Goal: Information Seeking & Learning: Learn about a topic

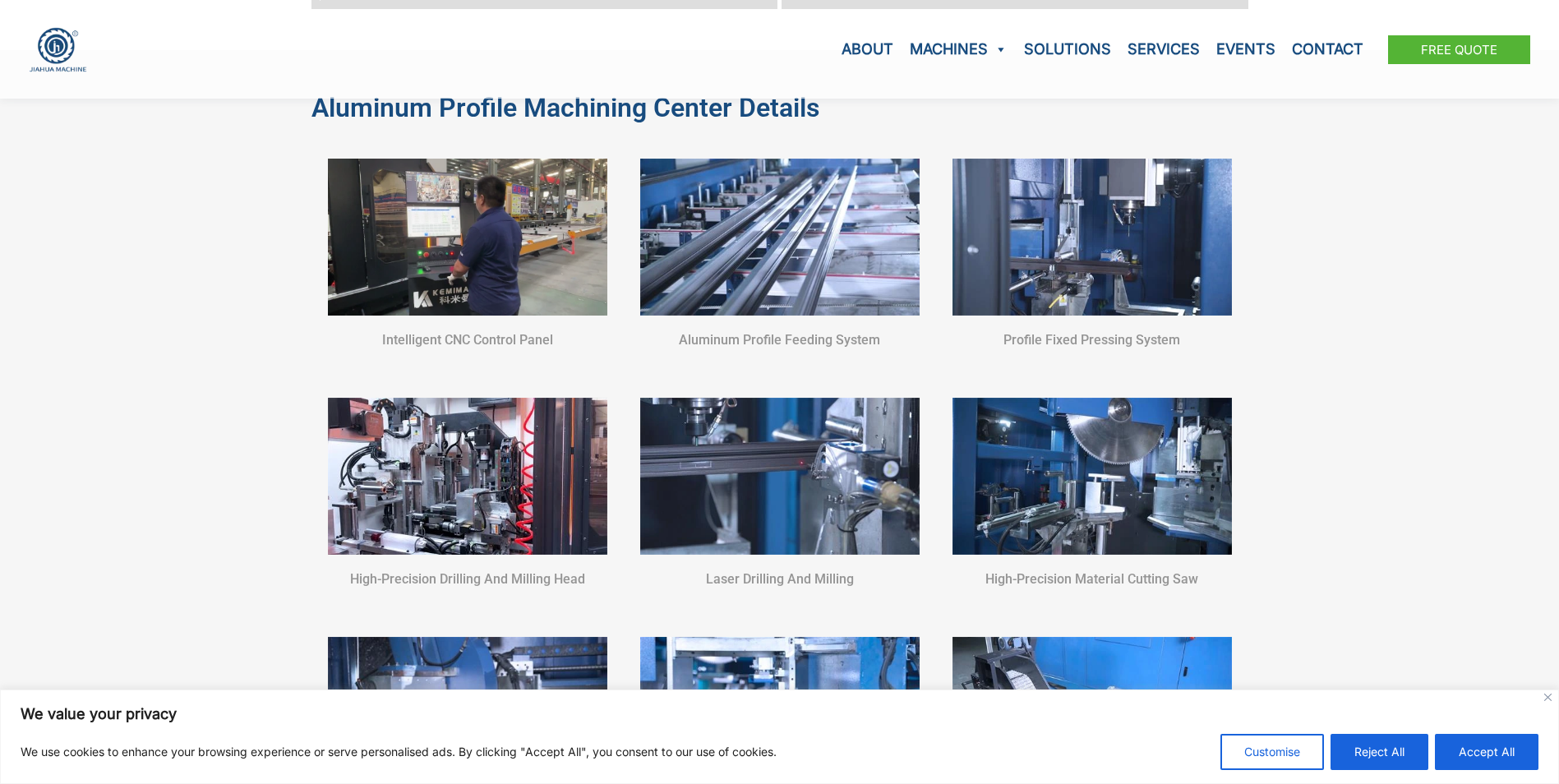
scroll to position [2382, 0]
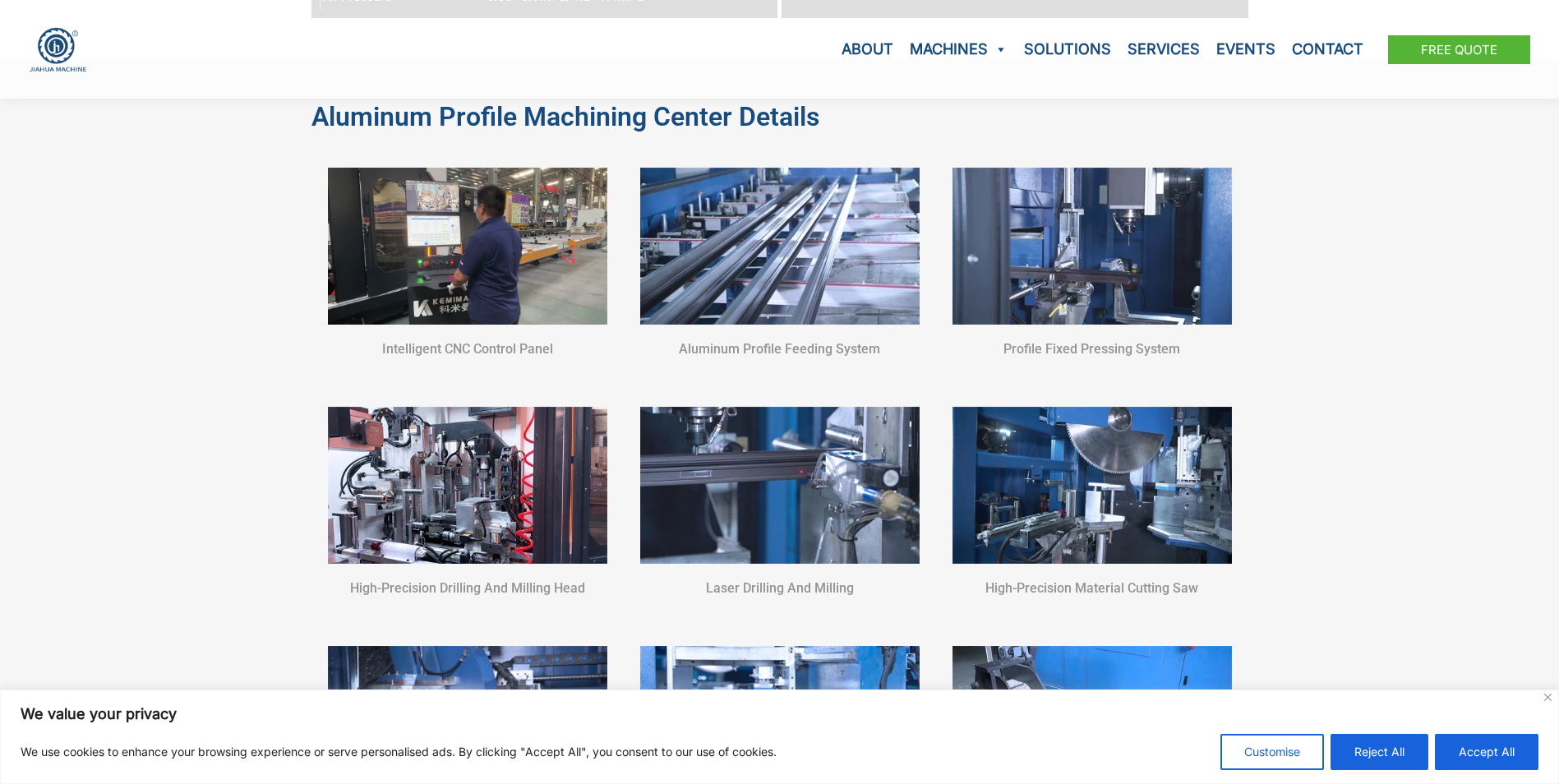
click at [843, 216] on img at bounding box center [780, 246] width 279 height 157
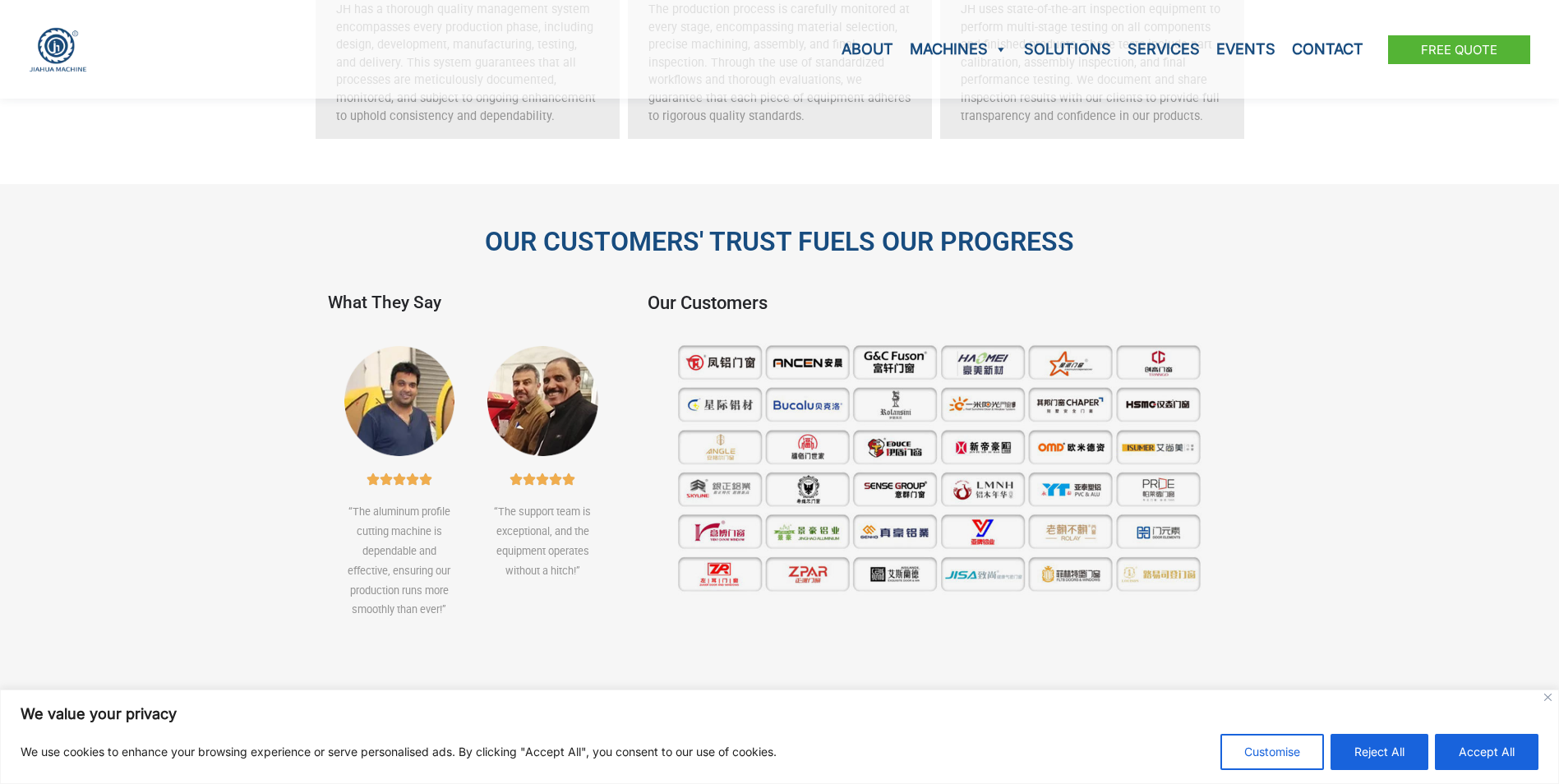
scroll to position [5422, 0]
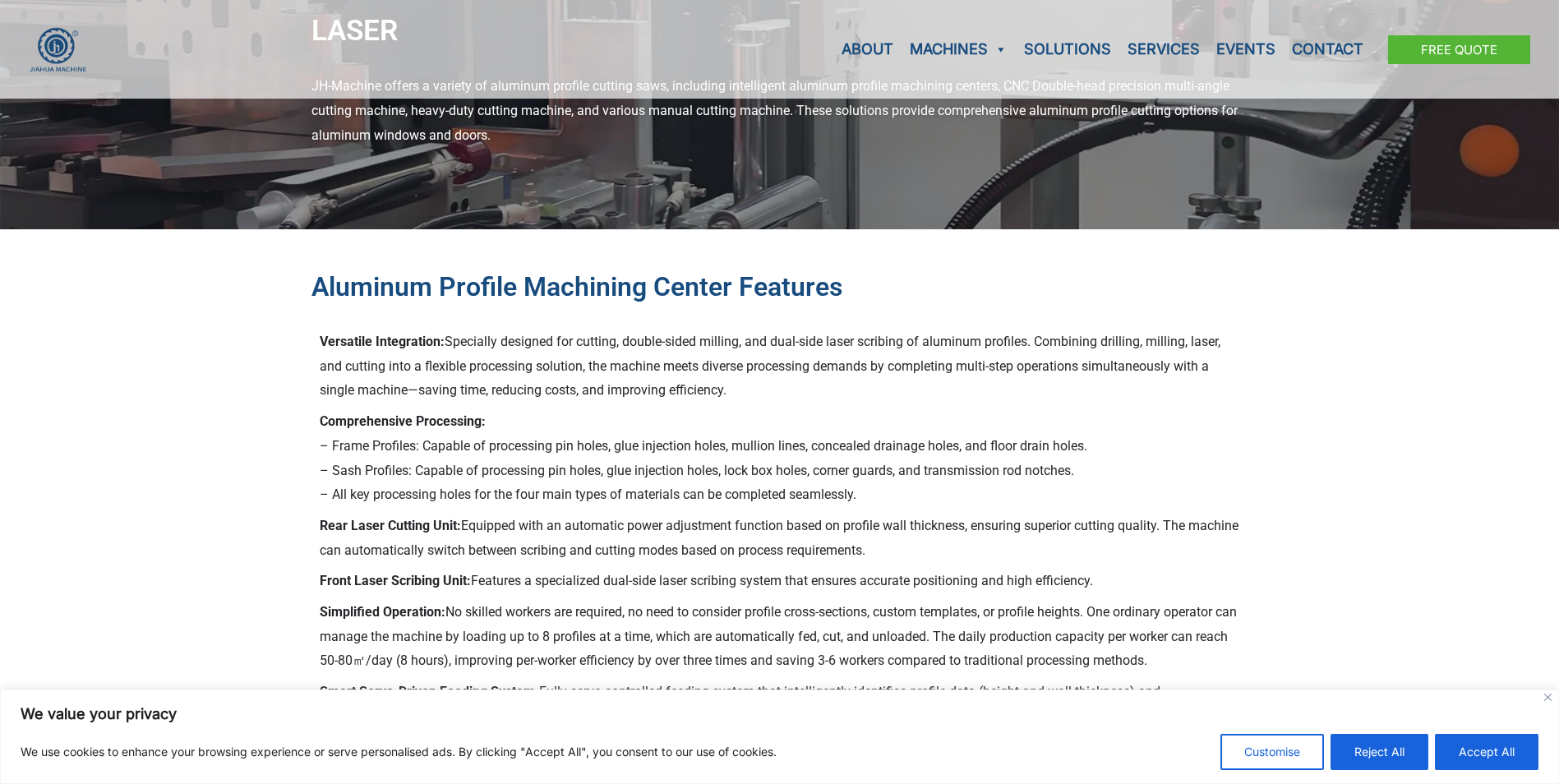
scroll to position [492, 0]
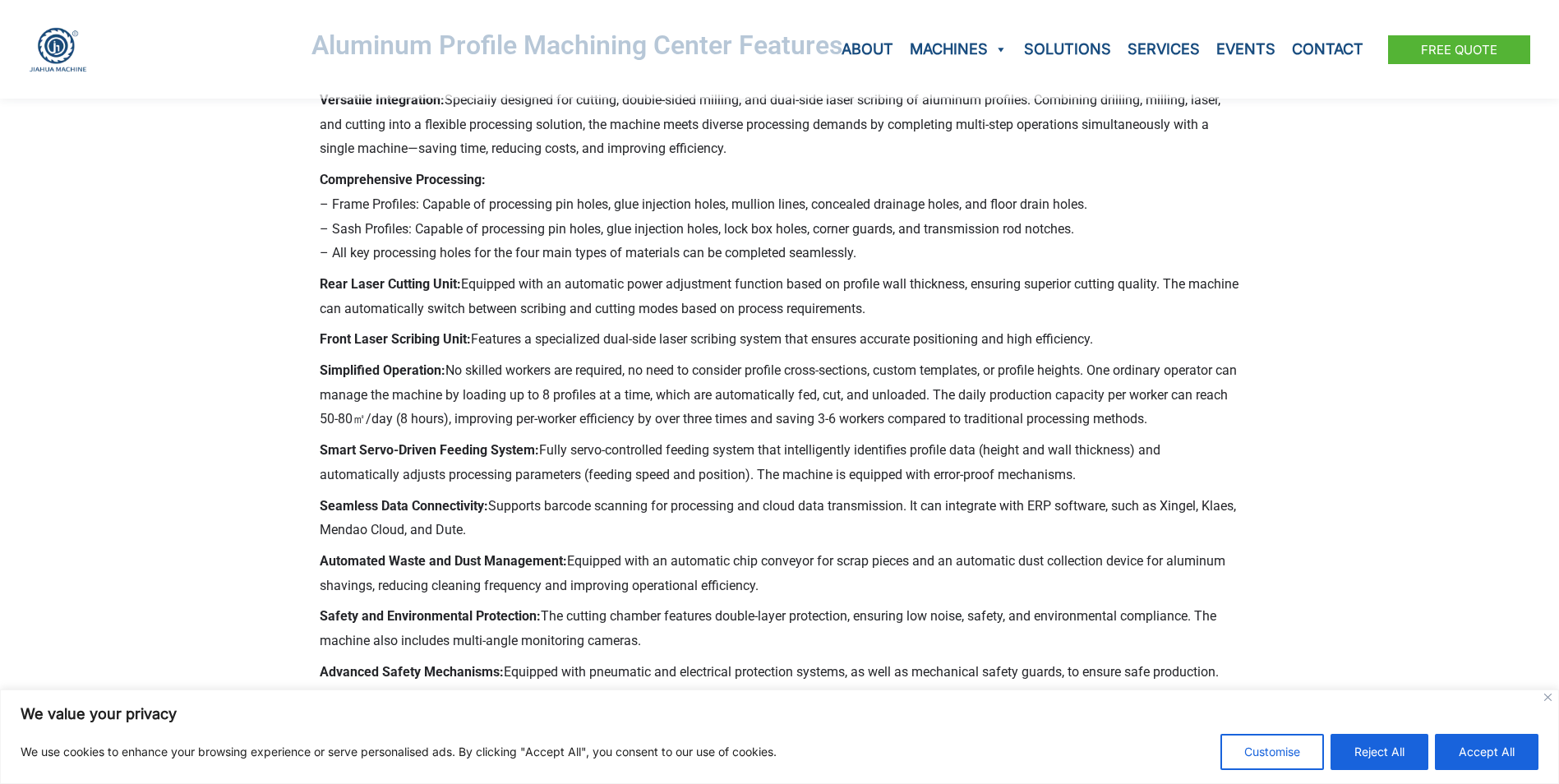
drag, startPoint x: 1434, startPoint y: 742, endPoint x: 1407, endPoint y: 744, distance: 27.1
click at [1433, 742] on div "Customise Reject All Accept All" at bounding box center [1379, 752] width 318 height 37
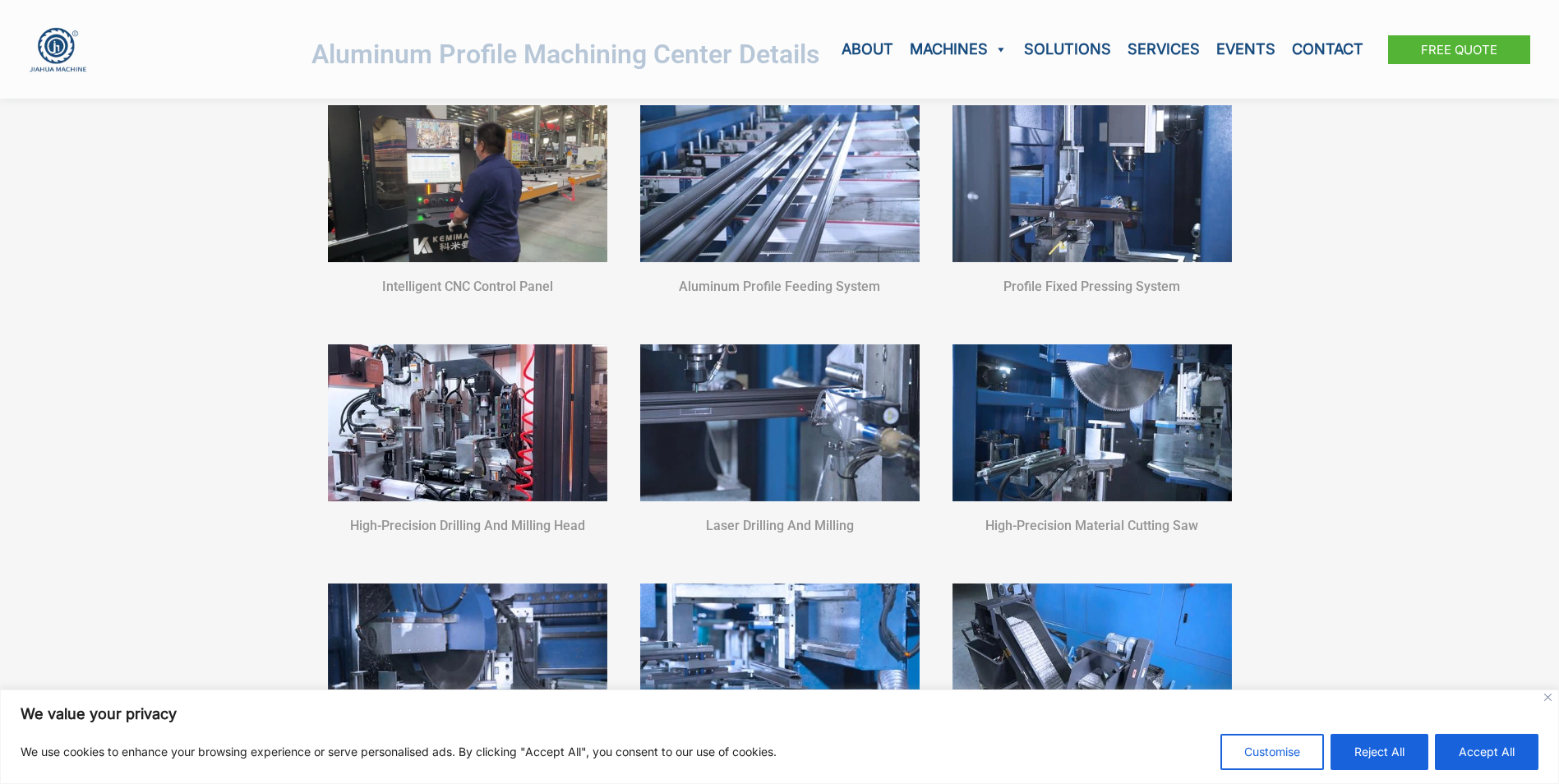
scroll to position [2711, 0]
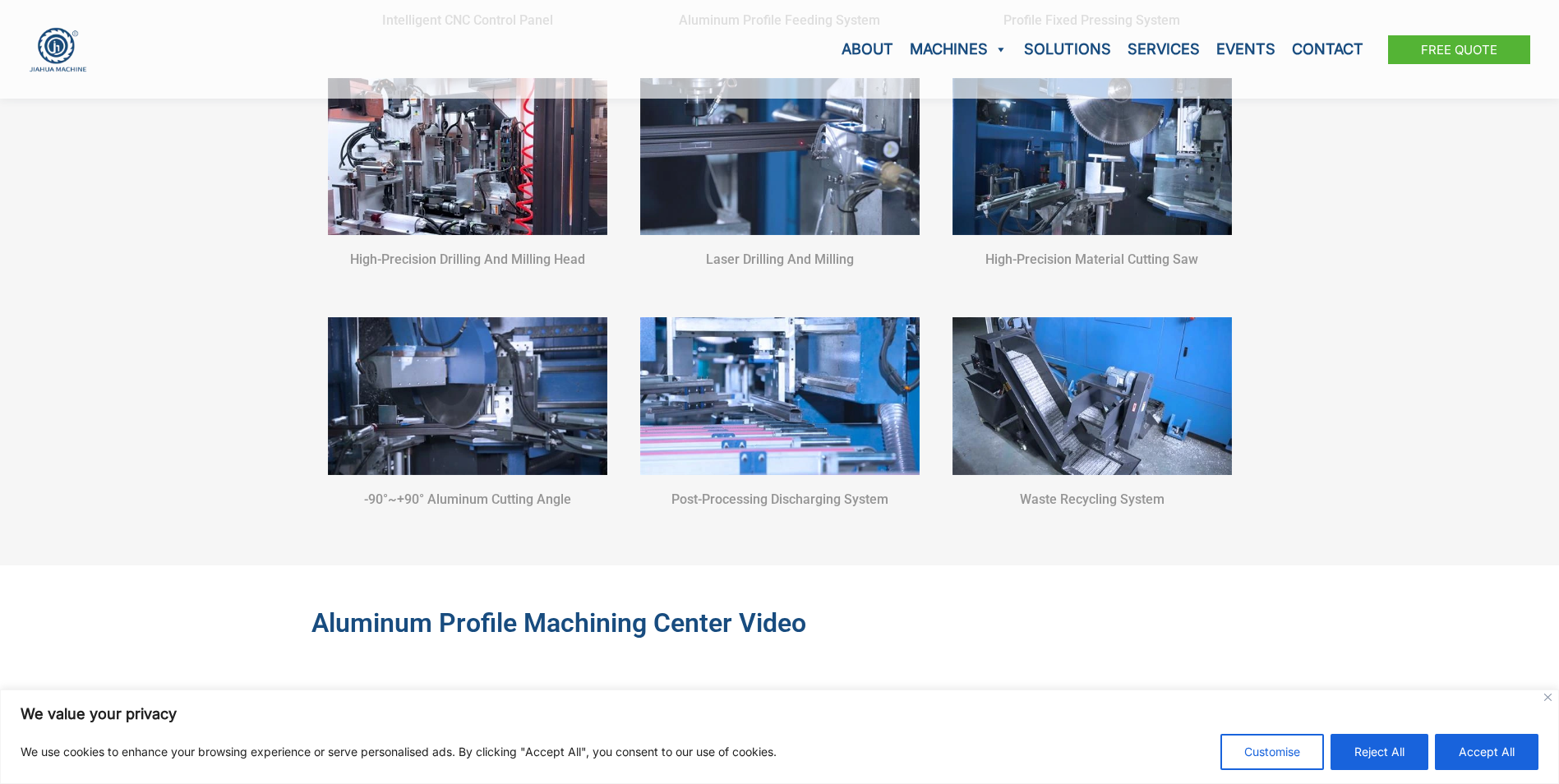
click at [488, 419] on img at bounding box center [468, 395] width 279 height 157
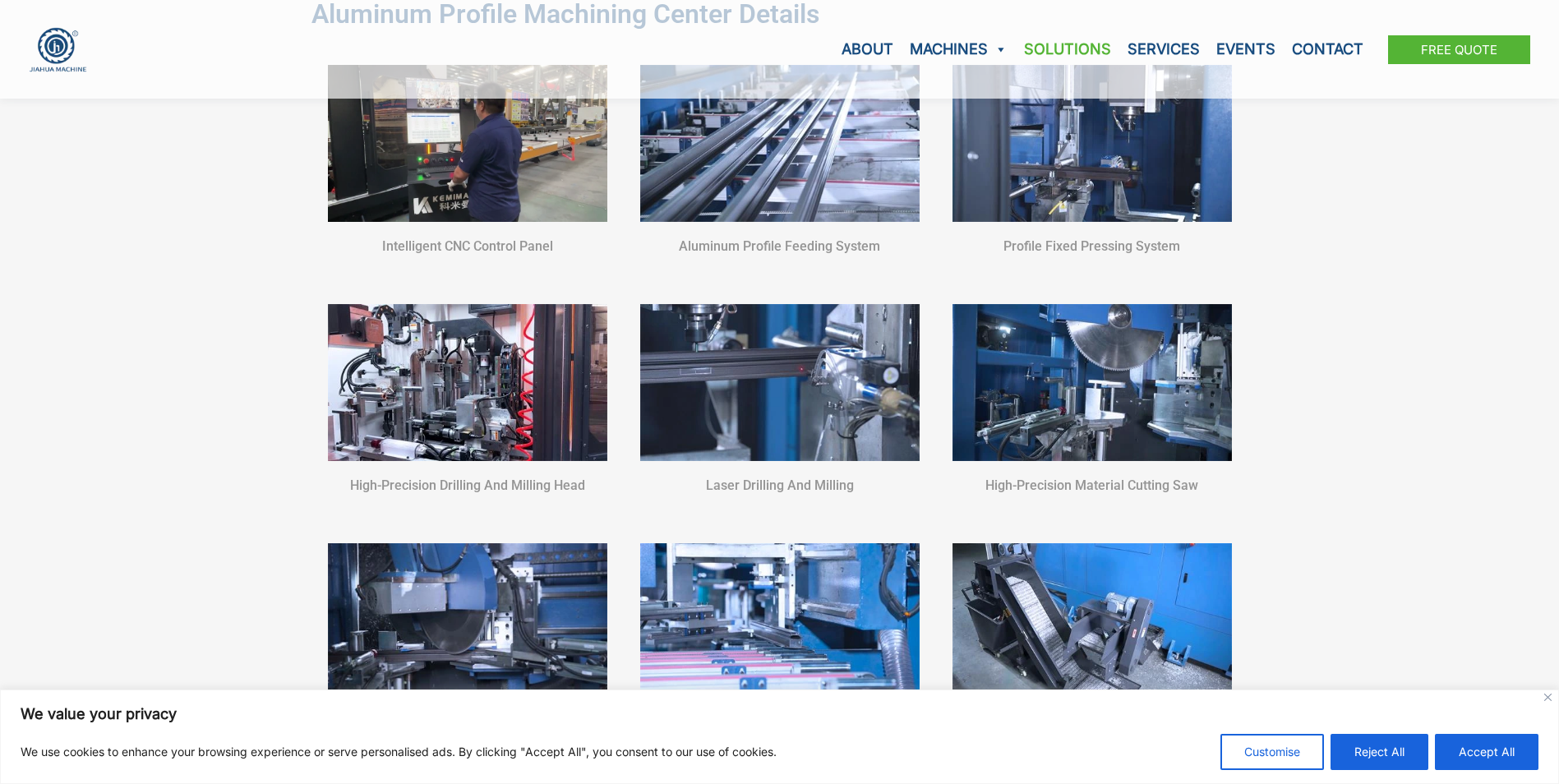
scroll to position [2301, 0]
